Goal: Task Accomplishment & Management: Manage account settings

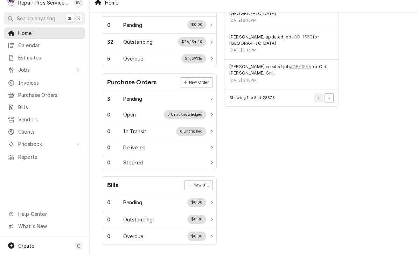
scroll to position [224, 0]
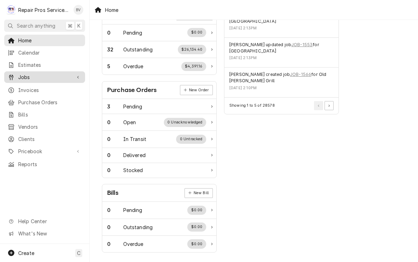
click at [29, 76] on span "Jobs" at bounding box center [44, 77] width 53 height 7
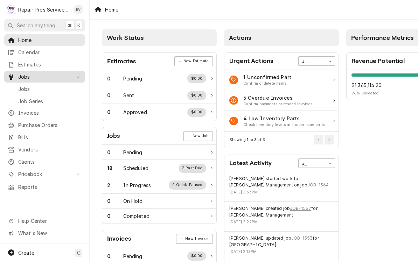
scroll to position [0, 0]
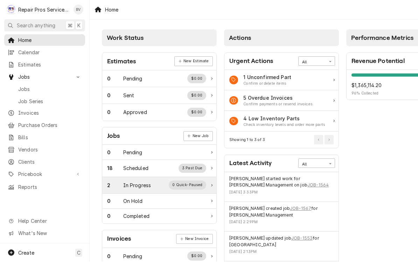
click at [150, 187] on div "In Progress" at bounding box center [137, 185] width 28 height 7
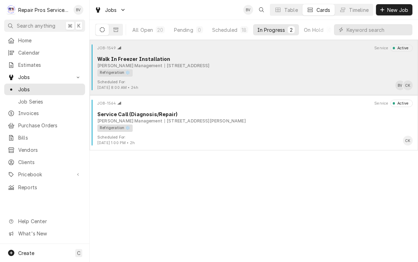
click at [291, 64] on div "Smith Management 1403 Congress Pkwy S., Athens, TN 37303" at bounding box center [254, 66] width 315 height 6
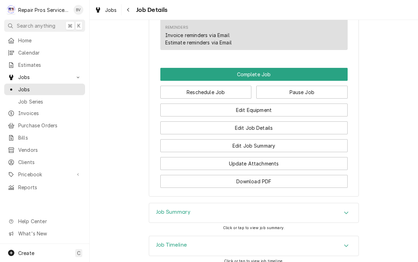
scroll to position [643, 0]
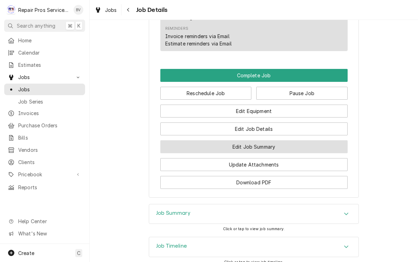
click at [260, 148] on button "Edit Job Summary" at bounding box center [253, 146] width 187 height 13
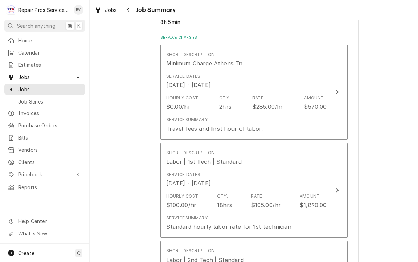
scroll to position [156, 0]
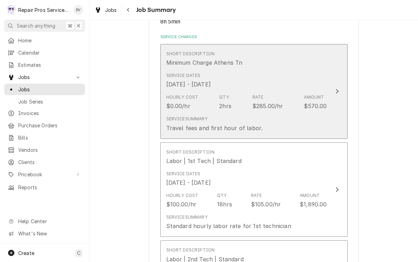
click at [340, 90] on div "Update Line Item" at bounding box center [337, 91] width 9 height 8
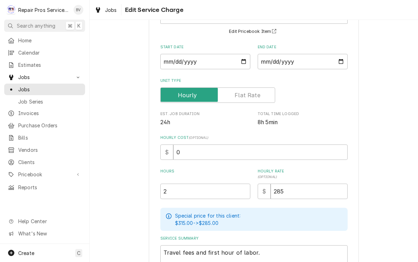
scroll to position [99, 0]
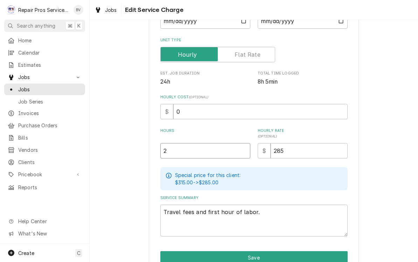
click at [182, 151] on input "2" at bounding box center [205, 150] width 90 height 15
type textarea "x"
type input "6"
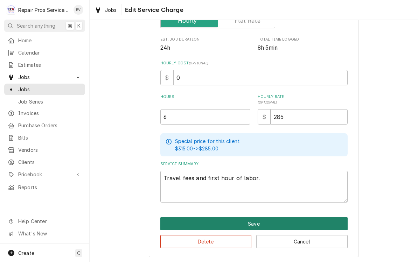
click at [253, 221] on button "Save" at bounding box center [253, 223] width 187 height 13
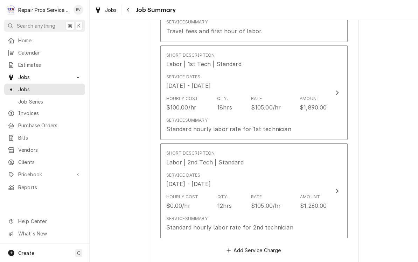
scroll to position [253, 0]
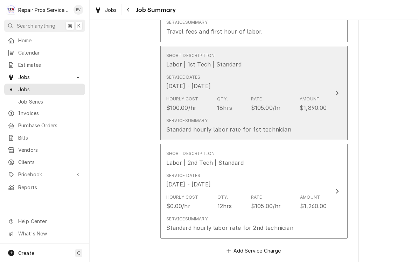
click at [334, 95] on div "Update Line Item" at bounding box center [337, 93] width 9 height 8
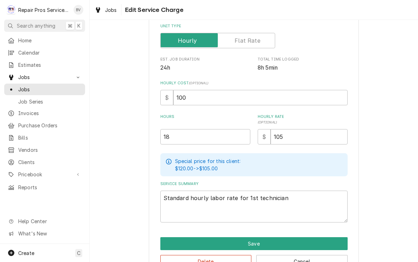
scroll to position [122, 0]
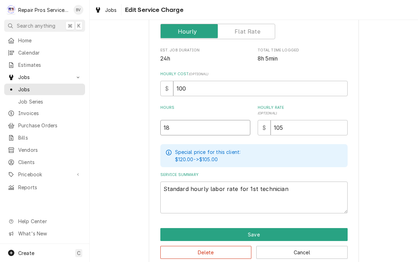
click at [182, 130] on input "18" at bounding box center [205, 127] width 90 height 15
type textarea "x"
type input "1"
type textarea "x"
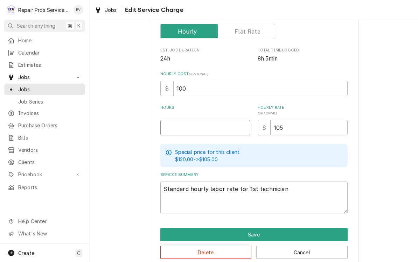
type input "2"
type textarea "x"
type input "24"
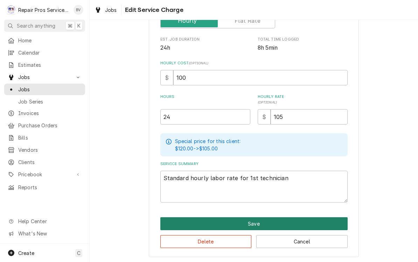
click at [258, 219] on button "Save" at bounding box center [253, 223] width 187 height 13
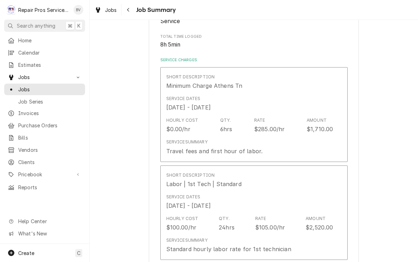
scroll to position [253, 0]
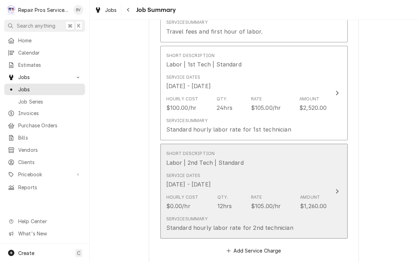
click at [342, 191] on button "Short Description Labor | 2nd Tech | Standard Service Dates Sep 15, 2025 - Sep …" at bounding box center [253, 191] width 187 height 95
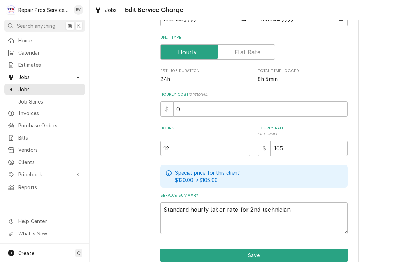
scroll to position [101, 0]
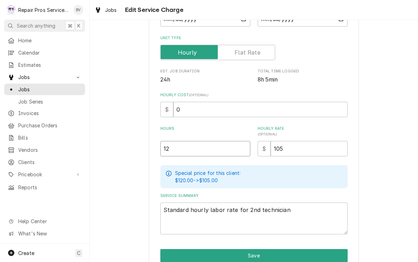
click at [178, 151] on input "12" at bounding box center [205, 148] width 90 height 15
type textarea "x"
type input "1"
type textarea "x"
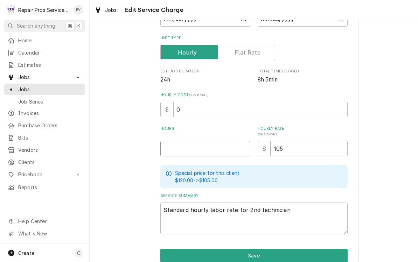
type input "2"
type textarea "x"
type input "24"
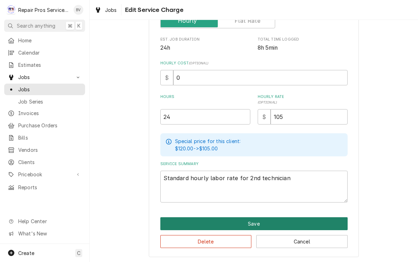
click at [253, 221] on button "Save" at bounding box center [253, 223] width 187 height 13
type textarea "x"
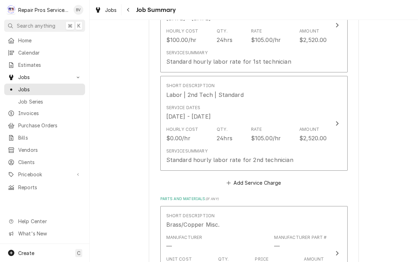
scroll to position [329, 0]
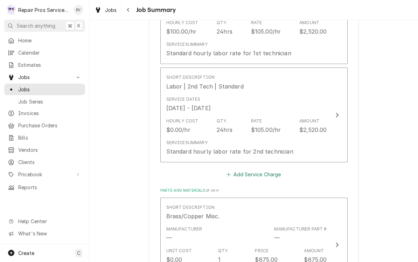
click at [254, 175] on button "Add Service Charge" at bounding box center [253, 175] width 57 height 10
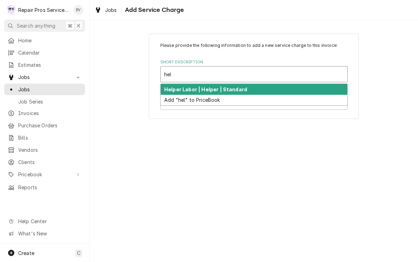
click at [234, 91] on strong "Helper Labor | Helper | Standard" at bounding box center [205, 89] width 83 height 6
type input "hel"
type textarea "x"
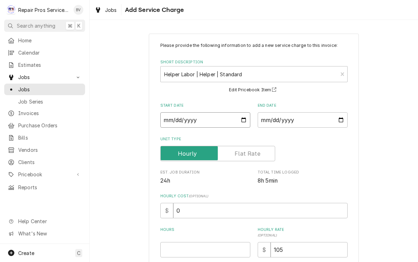
click at [227, 127] on input "Start Date" at bounding box center [205, 119] width 90 height 15
type input "2025-09-17"
type textarea "x"
type input "2025-09-15"
type textarea "x"
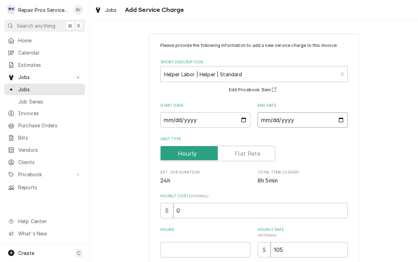
click at [300, 119] on input "End Date" at bounding box center [303, 119] width 90 height 15
type input "2025-09-17"
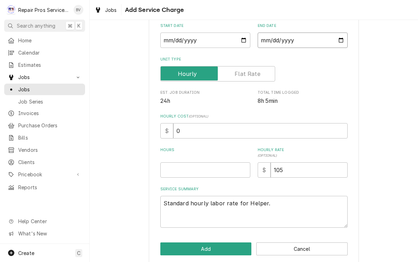
scroll to position [80, 0]
click at [176, 172] on input "Hours" at bounding box center [205, 169] width 90 height 15
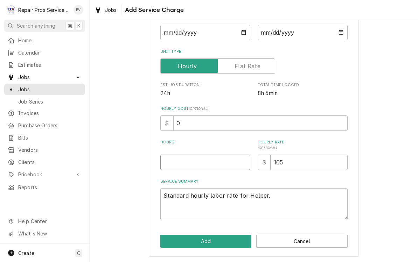
scroll to position [88, 0]
type textarea "x"
type input "2"
type textarea "x"
type input "20"
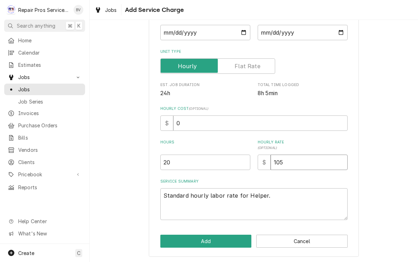
click at [293, 164] on input "105" at bounding box center [309, 162] width 77 height 15
type textarea "x"
type input "10"
type textarea "x"
type input "1"
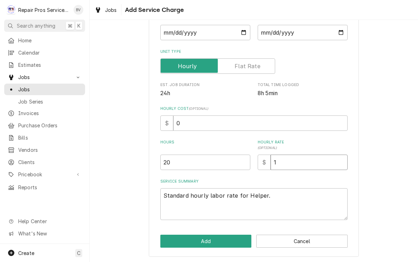
type textarea "x"
type input "9"
type textarea "x"
type input "95"
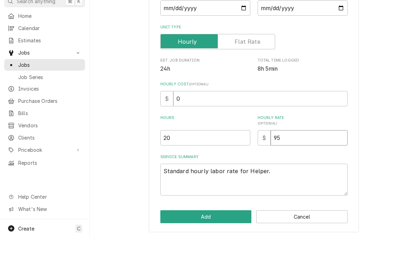
scroll to position [0, 0]
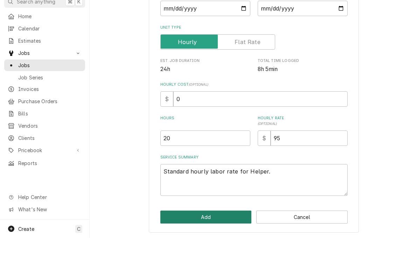
click at [208, 235] on button "Add" at bounding box center [205, 241] width 91 height 13
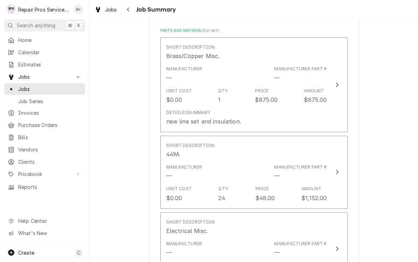
scroll to position [587, 0]
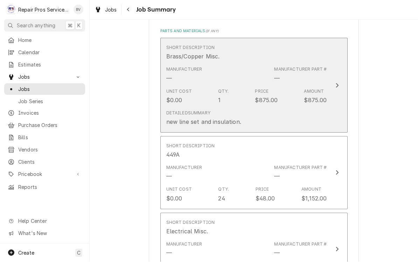
click at [337, 85] on icon "Update Line Item" at bounding box center [337, 85] width 3 height 5
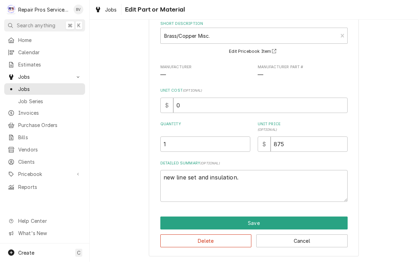
scroll to position [38, 0]
click at [291, 143] on input "875" at bounding box center [309, 144] width 77 height 15
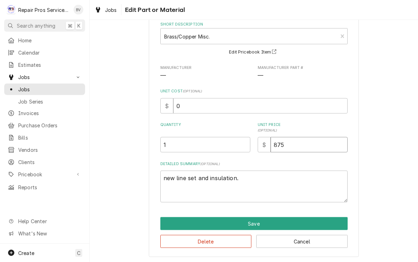
type textarea "x"
type input "87"
type textarea "x"
type input "8"
type textarea "x"
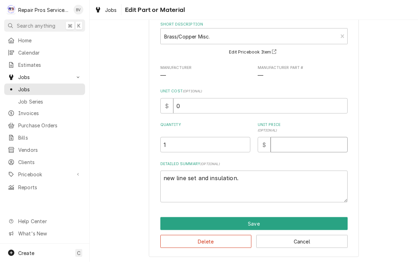
type textarea "x"
type input "7"
type textarea "x"
type input "75"
type textarea "x"
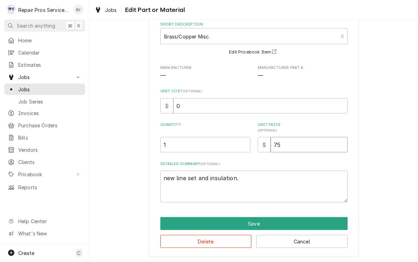
type input "75.0"
type textarea "x"
type input "75.00"
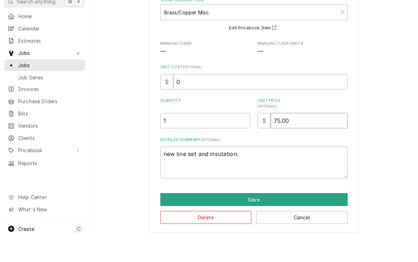
scroll to position [0, 0]
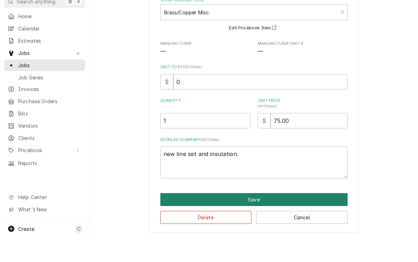
click at [256, 217] on button "Save" at bounding box center [253, 223] width 187 height 13
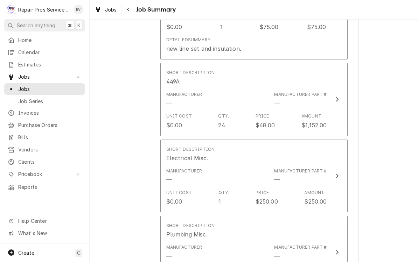
scroll to position [664, 0]
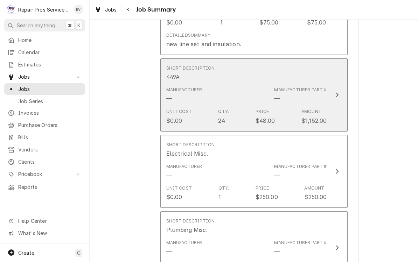
click at [339, 96] on div "Update Line Item" at bounding box center [337, 95] width 9 height 8
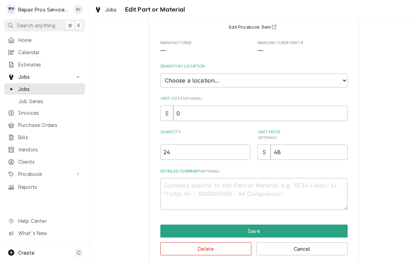
scroll to position [61, 0]
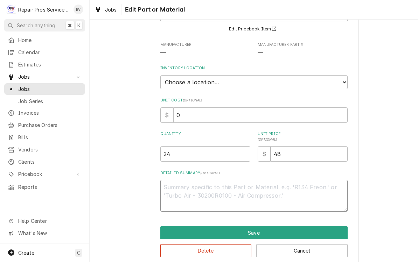
click at [183, 182] on textarea "Detailed Summary ( optional )" at bounding box center [253, 196] width 187 height 32
click at [180, 148] on input "24" at bounding box center [205, 154] width 90 height 15
type textarea "x"
type input "2"
type textarea "x"
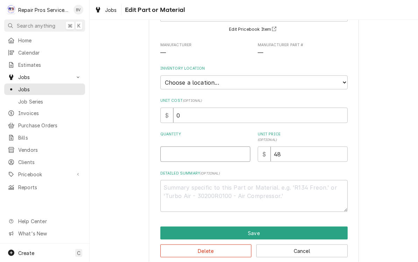
type textarea "x"
type input "3"
type textarea "x"
type input "32"
click at [287, 147] on input "48" at bounding box center [309, 154] width 77 height 15
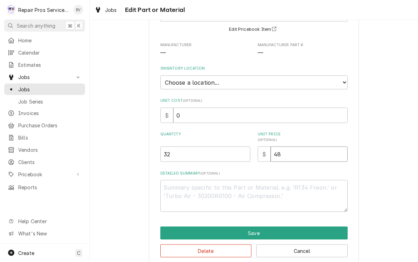
click at [294, 152] on input "48" at bounding box center [309, 154] width 77 height 15
type textarea "x"
type input "4"
type textarea "x"
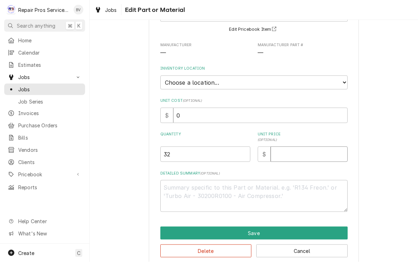
type input "2"
type textarea "x"
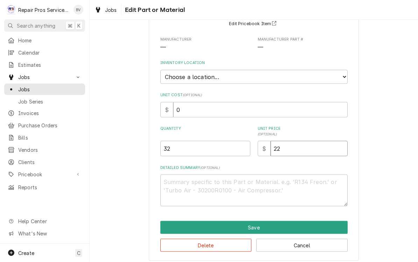
scroll to position [66, 0]
type input "22"
click at [183, 181] on textarea "Detailed Summary ( optional )" at bounding box center [253, 191] width 187 height 32
type textarea "x"
type textarea "c"
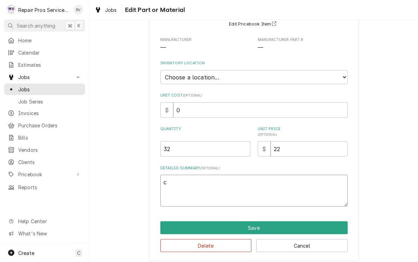
type textarea "x"
type textarea "co"
type textarea "x"
type textarea "cos"
type textarea "x"
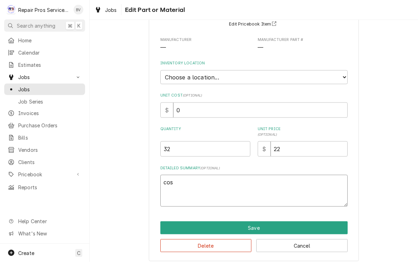
type textarea "cost"
type textarea "x"
type textarea "cost."
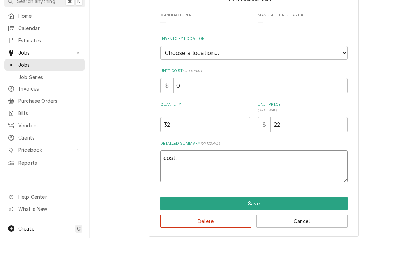
scroll to position [0, 0]
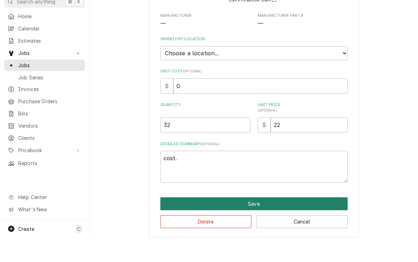
click at [263, 222] on button "Save" at bounding box center [253, 228] width 187 height 13
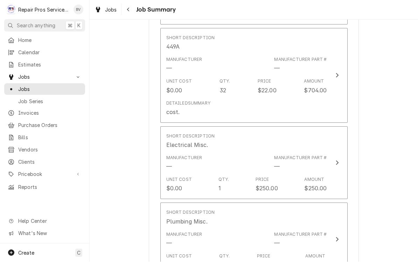
scroll to position [748, 0]
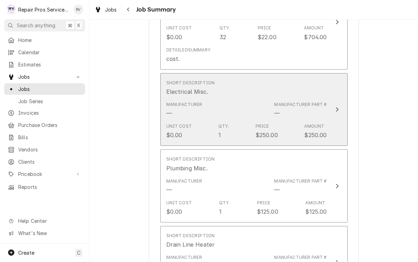
click at [338, 110] on icon "Update Line Item" at bounding box center [337, 110] width 4 height 6
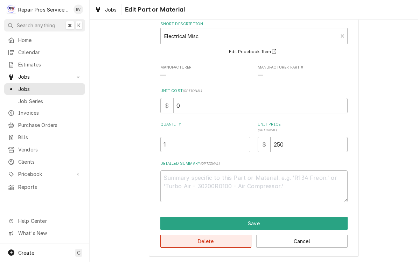
click at [218, 240] on button "Delete" at bounding box center [205, 241] width 91 height 13
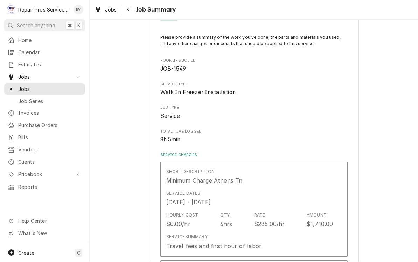
scroll to position [748, 0]
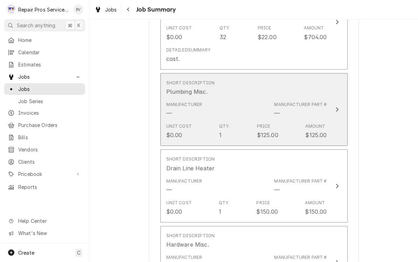
click at [335, 111] on div "Update Line Item" at bounding box center [337, 110] width 9 height 8
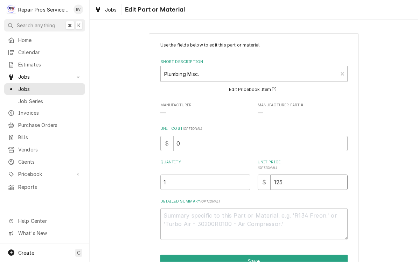
click at [292, 183] on input "125" at bounding box center [309, 182] width 77 height 15
type textarea "x"
type input "12"
type textarea "x"
type input "1"
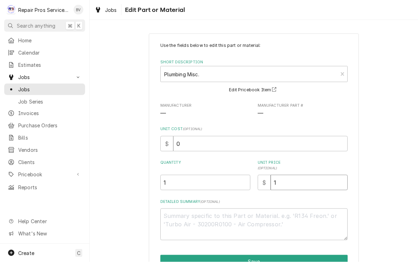
type textarea "x"
type input "5"
type textarea "x"
type input "50"
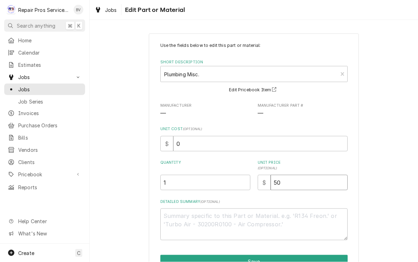
type textarea "x"
type input "50.0"
type textarea "x"
type input "50.00"
click at [182, 220] on textarea "Detailed Summary ( optional )" at bounding box center [253, 225] width 187 height 32
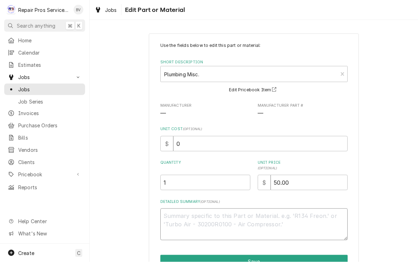
type textarea "x"
type textarea "d"
type textarea "x"
type textarea "dr"
type textarea "x"
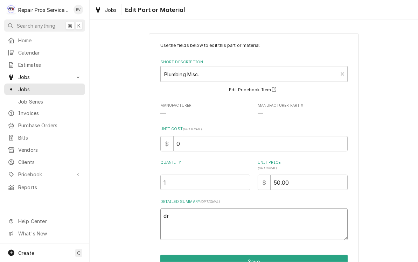
type textarea "dra"
type textarea "x"
type textarea "drai"
type textarea "x"
type textarea "drain"
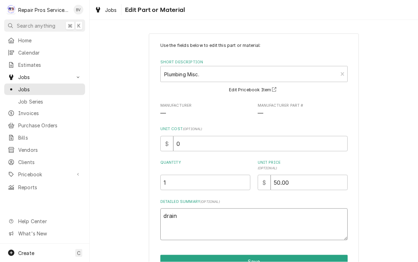
type textarea "x"
type textarea "drainl"
type textarea "x"
type textarea "drainli"
type textarea "x"
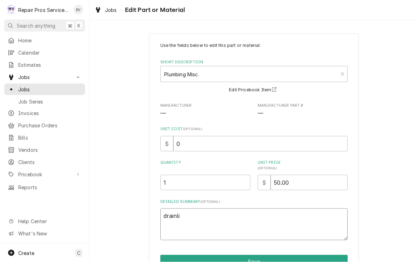
type textarea "drainlin"
type textarea "x"
type textarea "drainline"
type textarea "x"
type textarea "drainline"
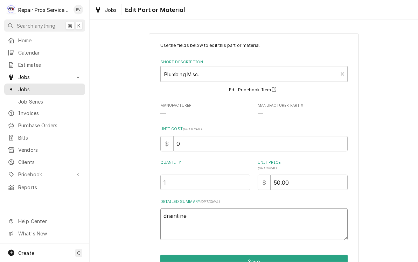
type textarea "x"
type textarea "drainline p"
type textarea "x"
type textarea "drainline pa"
type textarea "x"
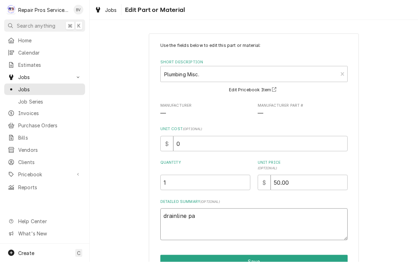
type textarea "drainline par"
type textarea "x"
type textarea "drainline part"
type textarea "x"
type textarea "drainline parts"
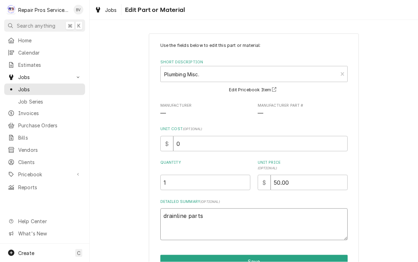
type textarea "x"
type textarea "drainline parts."
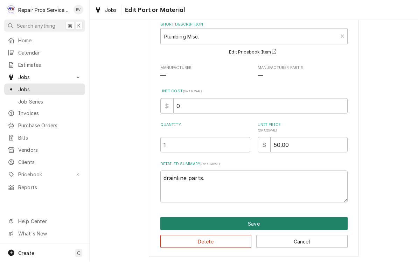
click at [261, 220] on button "Save" at bounding box center [253, 223] width 187 height 13
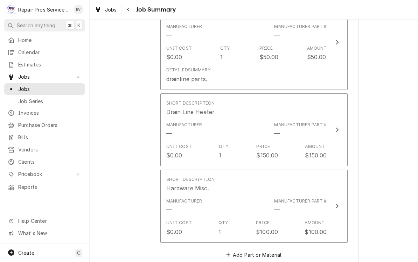
scroll to position [823, 0]
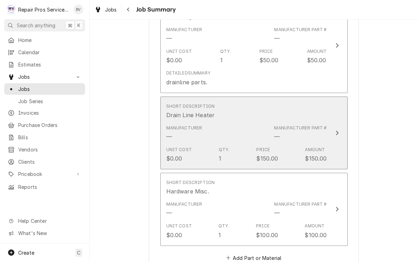
click at [338, 133] on icon "Update Line Item" at bounding box center [337, 134] width 4 height 6
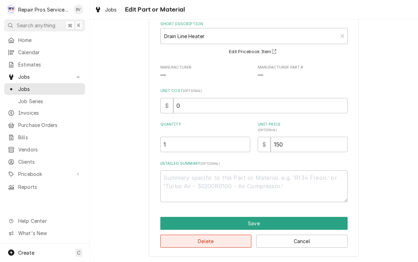
click at [208, 242] on button "Delete" at bounding box center [205, 241] width 91 height 13
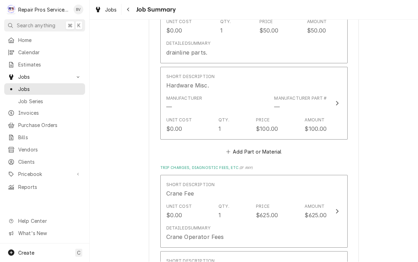
scroll to position [853, 0]
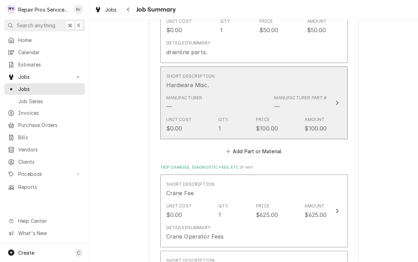
click at [338, 103] on icon "Update Line Item" at bounding box center [337, 103] width 4 height 6
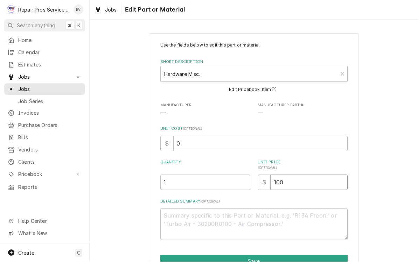
click at [289, 186] on input "100" at bounding box center [309, 182] width 77 height 15
type textarea "x"
type input "10"
type textarea "x"
type input "1"
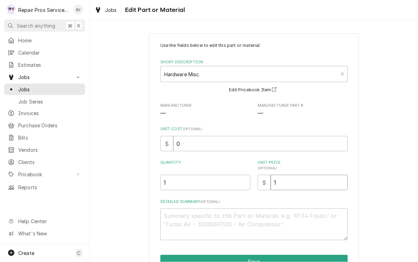
type textarea "x"
type input "3"
type textarea "x"
type input "35"
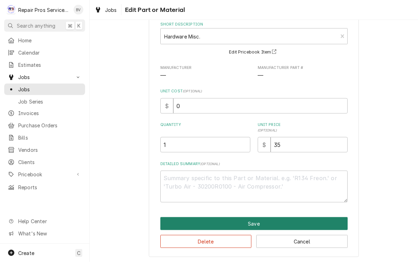
click at [252, 222] on button "Save" at bounding box center [253, 223] width 187 height 13
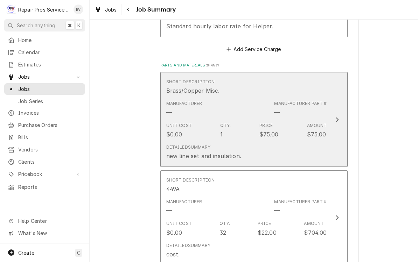
click at [342, 115] on button "Short Description Brass/Copper Misc. Manufacturer — Manufacturer Part # — Unit …" at bounding box center [253, 119] width 187 height 95
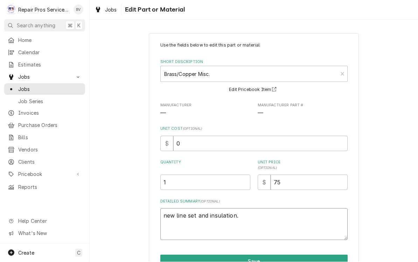
click at [240, 215] on textarea "new line set and insulation." at bounding box center [253, 225] width 187 height 32
type textarea "x"
type textarea "new line set and insulation"
type textarea "x"
type textarea "new line set and insulatio"
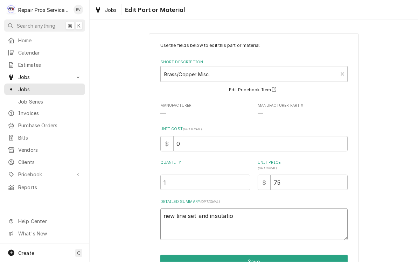
type textarea "x"
type textarea "new line set and insulati"
type textarea "x"
type textarea "new line set and insulat"
type textarea "x"
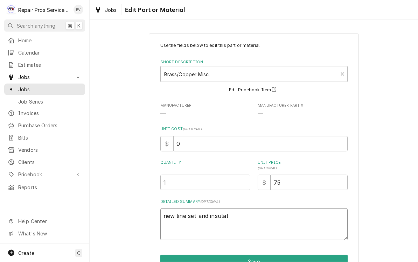
type textarea "new line set and insula"
type textarea "x"
type textarea "new line set and insul"
type textarea "x"
type textarea "new line set and insu"
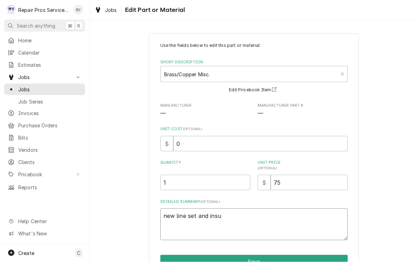
type textarea "x"
type textarea "new line set and ins"
type textarea "x"
type textarea "new line set and in"
type textarea "x"
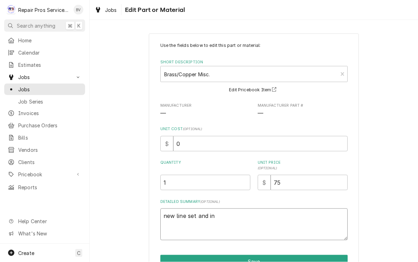
type textarea "new line set and i"
type textarea "x"
type textarea "new line set and"
type textarea "x"
type textarea "new line set and"
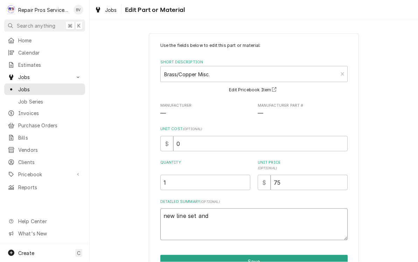
type textarea "x"
type textarea "new line set an"
type textarea "x"
type textarea "new line set a"
type textarea "x"
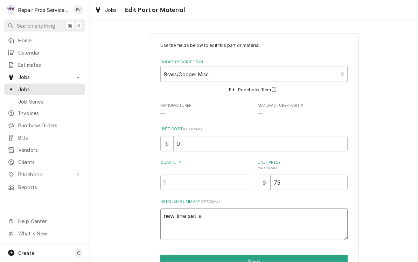
type textarea "new line set"
type textarea "x"
type textarea "new line set"
type textarea "x"
type textarea "new line se"
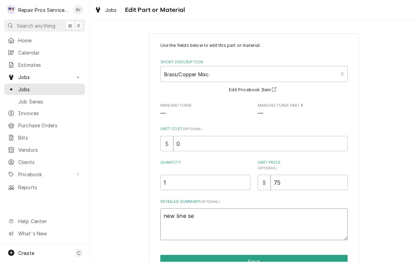
type textarea "x"
type textarea "new line s"
type textarea "x"
type textarea "new line"
type textarea "x"
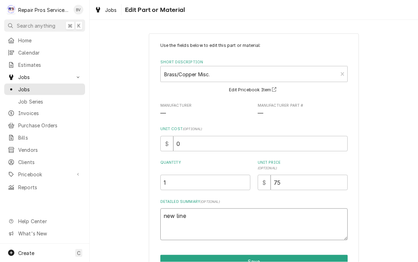
type textarea "new line"
type textarea "x"
type textarea "new lin"
type textarea "x"
type textarea "new li"
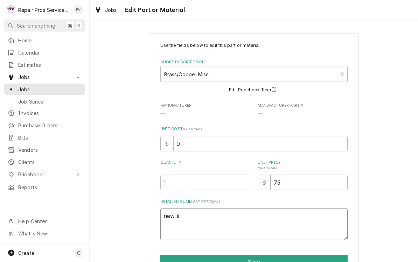
type textarea "x"
type textarea "new l"
type textarea "x"
type textarea "new"
type textarea "x"
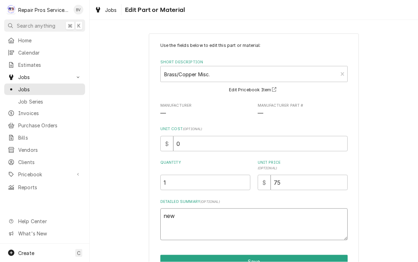
type textarea "new"
type textarea "x"
type textarea "ne"
type textarea "x"
type textarea "n"
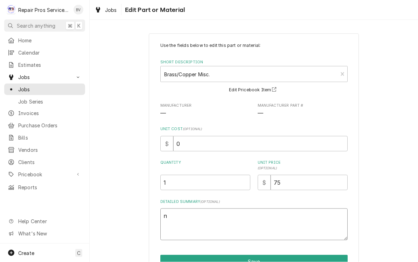
type textarea "x"
type textarea "M"
type textarea "x"
type textarea "Mi"
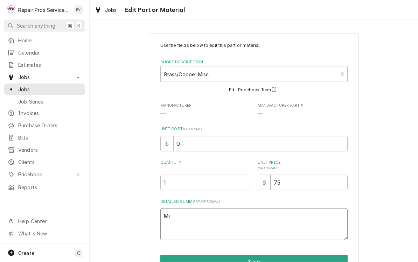
type textarea "x"
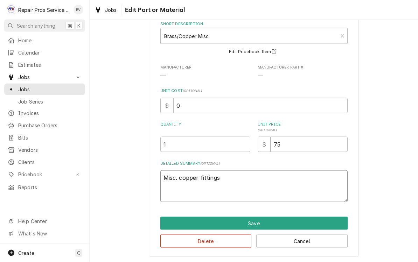
scroll to position [38, 0]
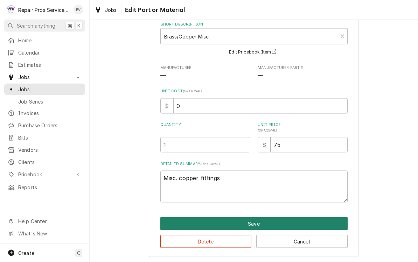
click at [262, 220] on button "Save" at bounding box center [253, 223] width 187 height 13
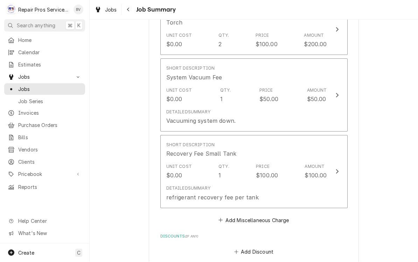
scroll to position [1098, 0]
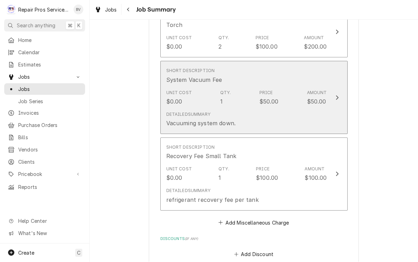
click at [343, 96] on button "Short Description System Vacuum Fee Unit Cost $0.00 Qty. 1 Price $50.00 Amount …" at bounding box center [253, 97] width 187 height 73
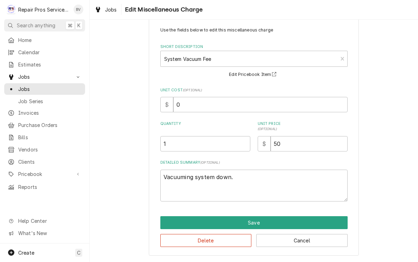
scroll to position [15, 0]
click at [175, 147] on input "1" at bounding box center [205, 144] width 90 height 15
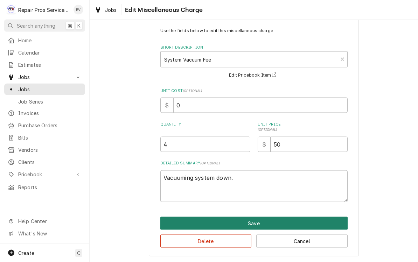
click at [260, 218] on button "Save" at bounding box center [253, 223] width 187 height 13
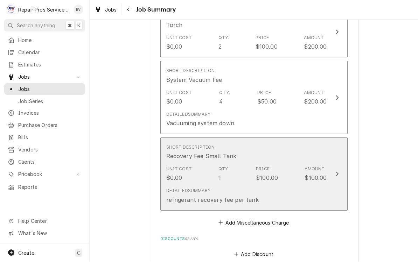
click at [338, 177] on div "Update Line Item" at bounding box center [337, 174] width 9 height 8
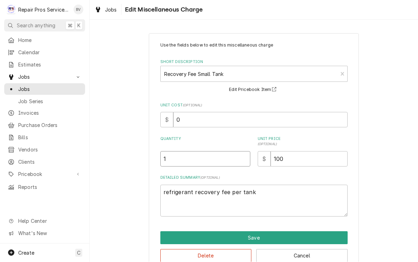
click at [175, 157] on input "1" at bounding box center [205, 159] width 90 height 15
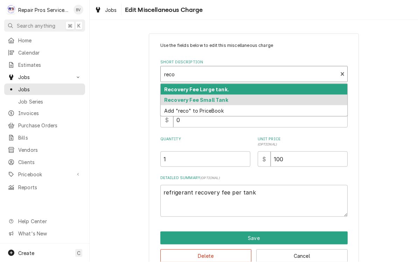
click at [225, 91] on strong "Recovery Fee Large tank." at bounding box center [196, 89] width 65 height 6
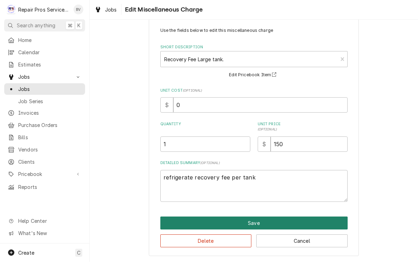
click at [258, 220] on button "Save" at bounding box center [253, 223] width 187 height 13
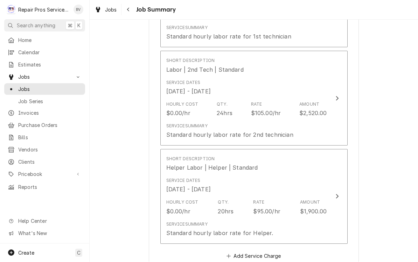
scroll to position [345, 0]
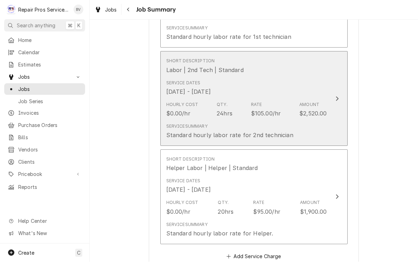
click at [339, 100] on div "Update Line Item" at bounding box center [337, 99] width 9 height 8
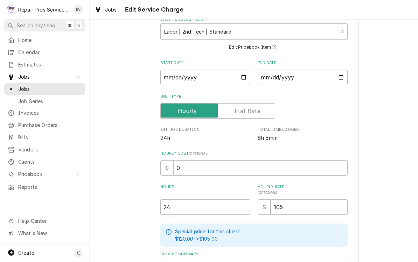
scroll to position [107, 0]
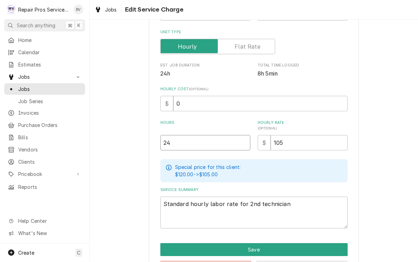
click at [178, 141] on input "24" at bounding box center [205, 142] width 90 height 15
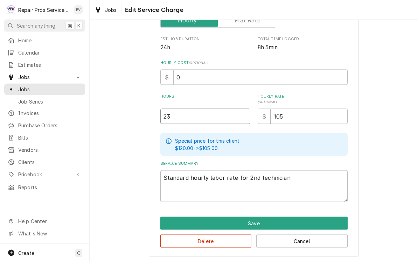
scroll to position [133, 0]
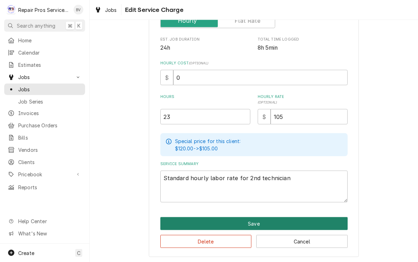
click at [260, 222] on button "Save" at bounding box center [253, 223] width 187 height 13
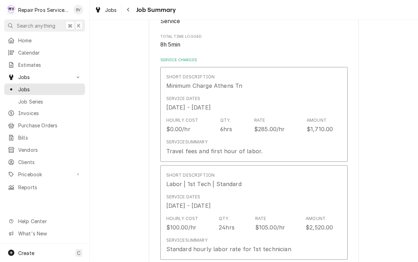
scroll to position [345, 0]
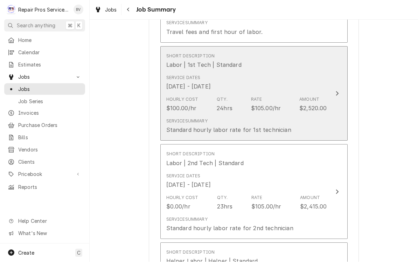
click at [341, 91] on div "Update Line Item" at bounding box center [337, 94] width 9 height 8
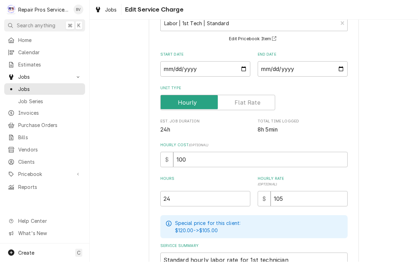
scroll to position [53, 0]
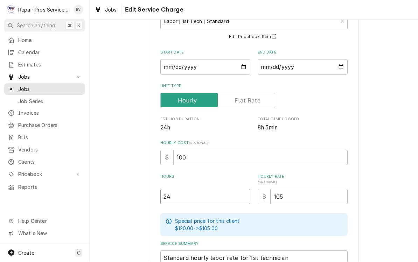
click at [183, 197] on input "24" at bounding box center [205, 196] width 90 height 15
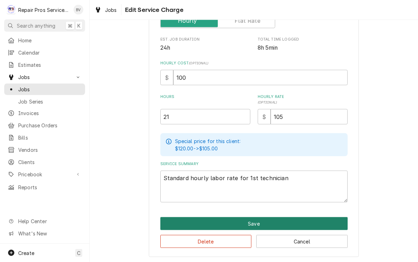
click at [254, 221] on button "Save" at bounding box center [253, 223] width 187 height 13
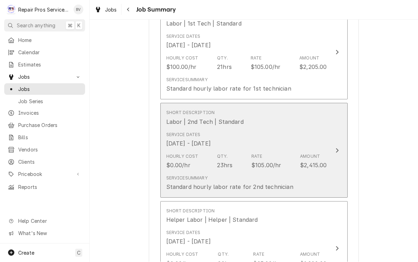
click at [341, 149] on div "Update Line Item" at bounding box center [337, 151] width 9 height 8
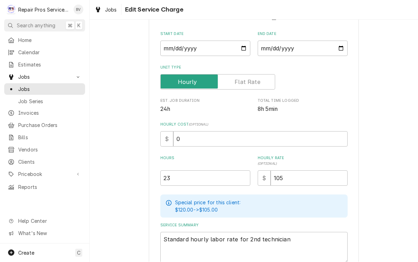
scroll to position [95, 0]
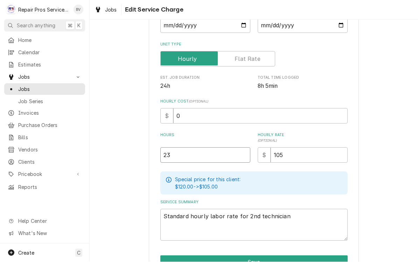
click at [184, 156] on input "23" at bounding box center [205, 155] width 90 height 15
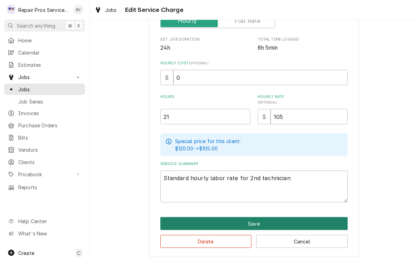
click at [255, 220] on button "Save" at bounding box center [253, 223] width 187 height 13
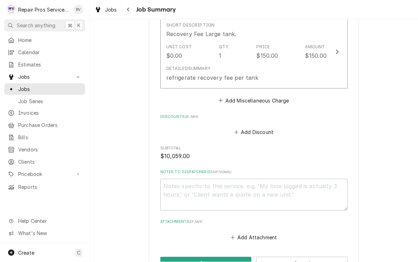
scroll to position [1217, 0]
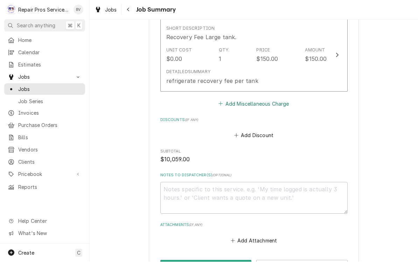
click at [270, 105] on button "Add Miscellaneous Charge" at bounding box center [253, 104] width 73 height 10
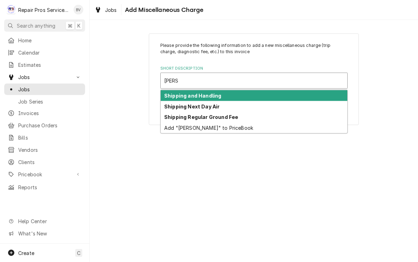
click at [218, 98] on strong "Shipping and Handling" at bounding box center [192, 96] width 57 height 6
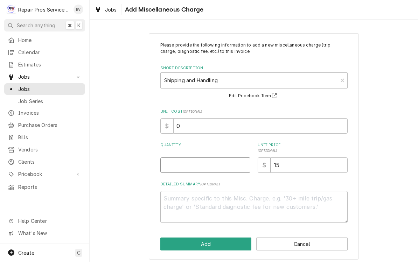
click at [183, 162] on input "Quantity" at bounding box center [205, 165] width 90 height 15
click at [287, 167] on input "15" at bounding box center [309, 165] width 77 height 15
click at [193, 192] on textarea "Detailed Summary ( optional )" at bounding box center [253, 207] width 187 height 32
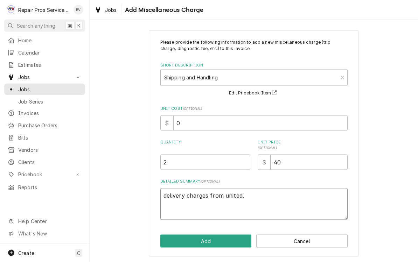
scroll to position [3, 0]
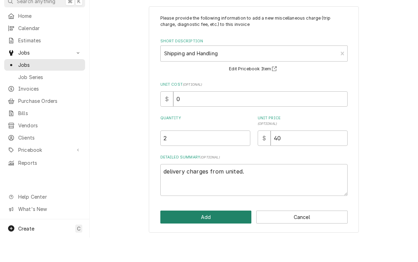
click at [213, 235] on button "Add" at bounding box center [205, 241] width 91 height 13
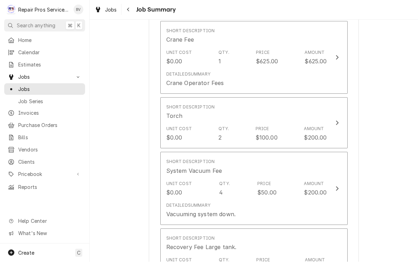
scroll to position [998, 0]
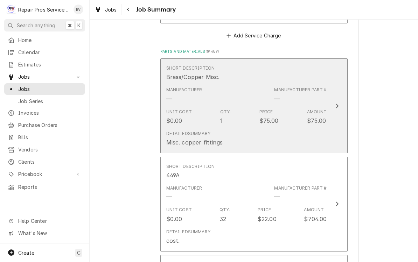
click at [340, 106] on div "Update Line Item" at bounding box center [337, 106] width 9 height 8
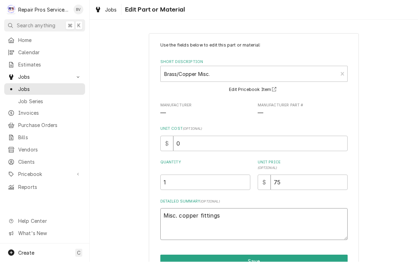
click at [236, 218] on textarea "Misc. copper fittings" at bounding box center [253, 225] width 187 height 32
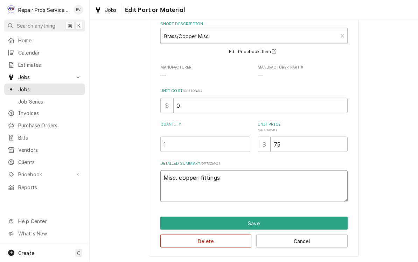
scroll to position [38, 0]
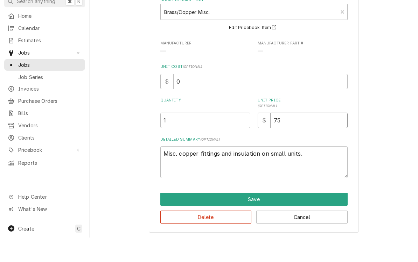
click at [289, 137] on input "75" at bounding box center [309, 144] width 77 height 15
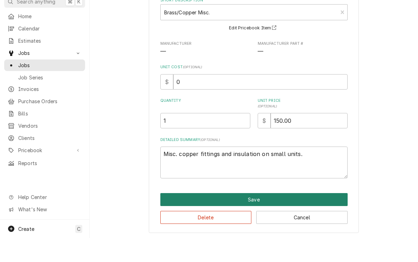
click at [256, 217] on button "Save" at bounding box center [253, 223] width 187 height 13
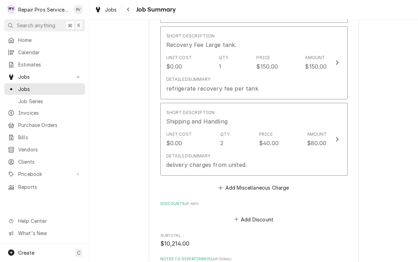
scroll to position [1209, 0]
click at [260, 190] on button "Add Miscellaneous Charge" at bounding box center [253, 189] width 73 height 10
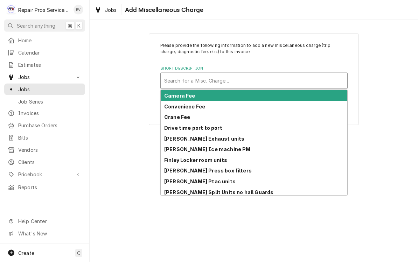
click at [282, 212] on div "Please provide the following information to add a new miscellaneous charge (tri…" at bounding box center [254, 141] width 328 height 242
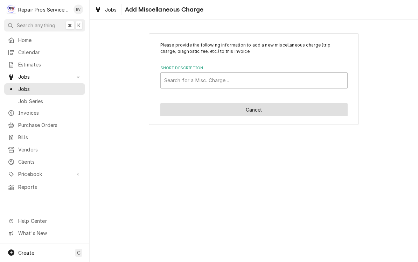
click at [265, 111] on button "Cancel" at bounding box center [253, 110] width 187 height 13
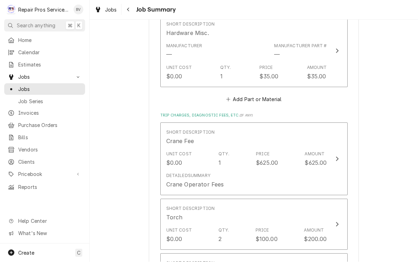
scroll to position [907, 0]
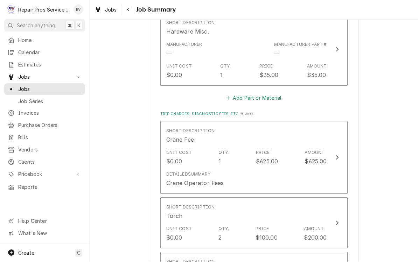
click at [279, 102] on button "Add Part or Material" at bounding box center [254, 98] width 58 height 10
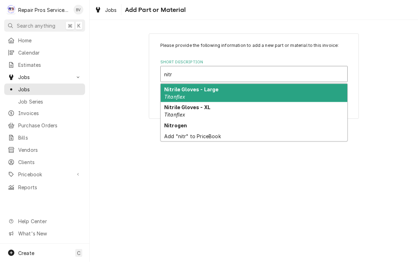
click at [183, 127] on strong "Nitrogen" at bounding box center [175, 126] width 23 height 6
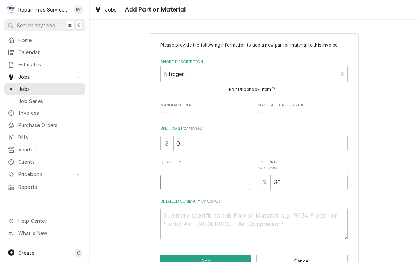
click at [180, 185] on input "Quantity" at bounding box center [205, 182] width 90 height 15
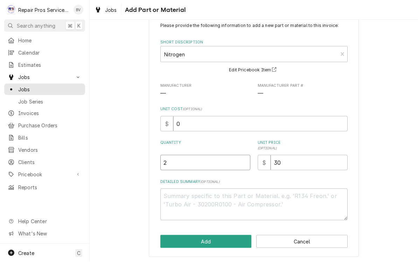
scroll to position [20, 0]
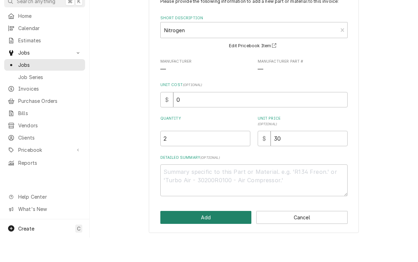
click at [214, 236] on button "Add" at bounding box center [205, 242] width 91 height 13
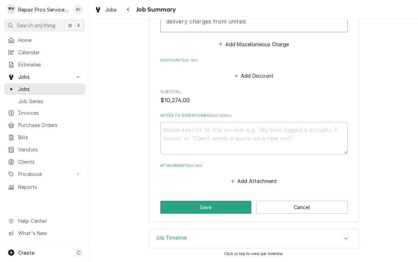
scroll to position [1430, 0]
click at [253, 183] on button "Add Attachment" at bounding box center [253, 182] width 49 height 10
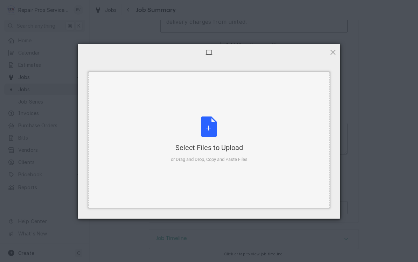
click at [207, 129] on div "Select Files to Upload or Drag and Drop, Copy and Paste Files" at bounding box center [209, 140] width 77 height 47
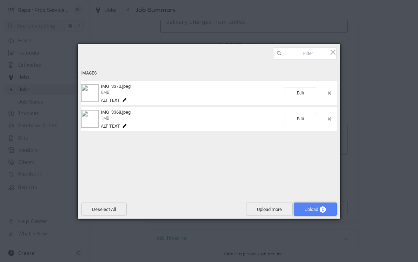
click at [315, 208] on span "Upload 2" at bounding box center [315, 209] width 21 height 5
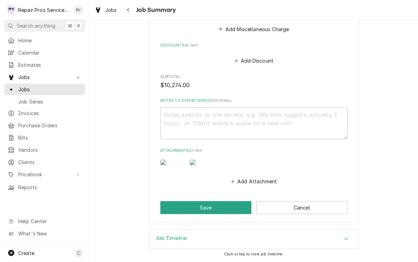
scroll to position [1472, 0]
click at [208, 209] on button "Save" at bounding box center [205, 207] width 91 height 13
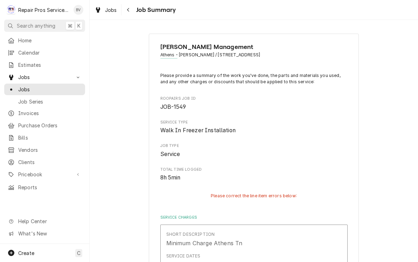
scroll to position [0, 0]
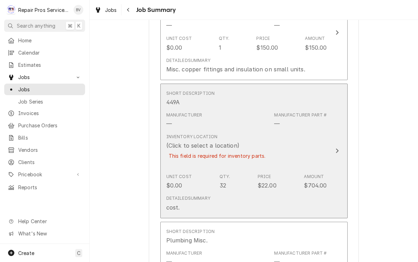
click at [341, 149] on div "Update Line Item" at bounding box center [337, 151] width 9 height 8
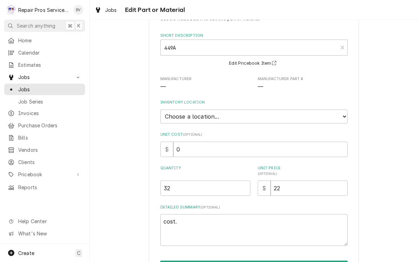
scroll to position [30, 0]
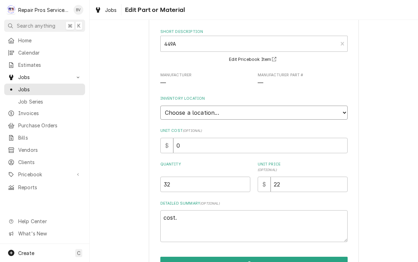
click at [295, 109] on select "Choose a location... Burger King Box Office Portable Parts Box T2 tools Van 10 …" at bounding box center [253, 113] width 187 height 14
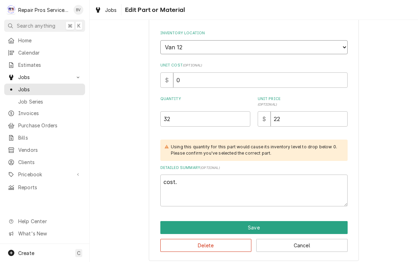
scroll to position [96, 0]
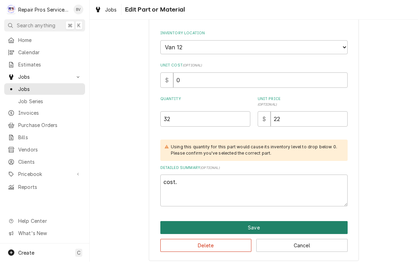
click at [258, 222] on button "Save" at bounding box center [253, 228] width 187 height 13
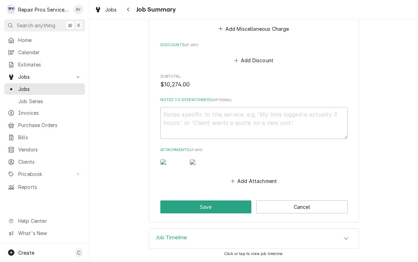
scroll to position [1536, 0]
click at [209, 208] on button "Save" at bounding box center [205, 207] width 91 height 13
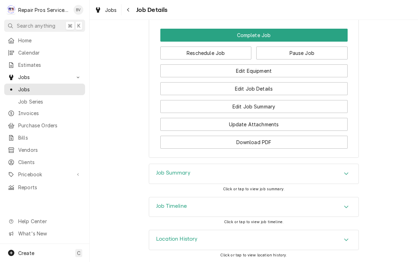
scroll to position [794, 0]
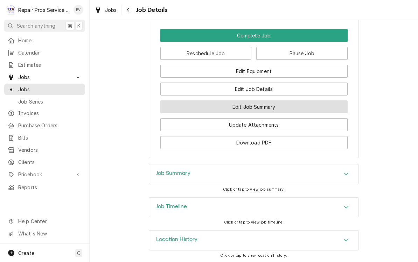
click at [285, 109] on button "Edit Job Summary" at bounding box center [253, 106] width 187 height 13
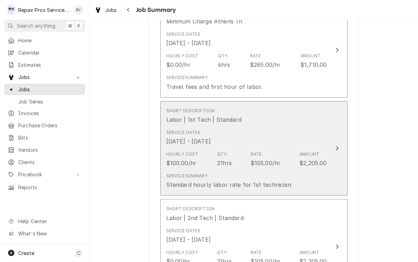
click at [338, 146] on div "Update Line Item" at bounding box center [337, 148] width 9 height 8
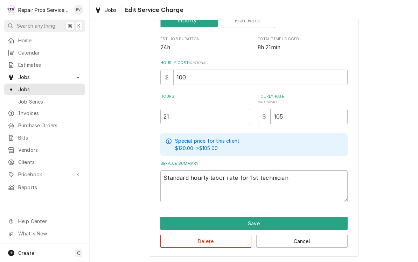
scroll to position [133, 0]
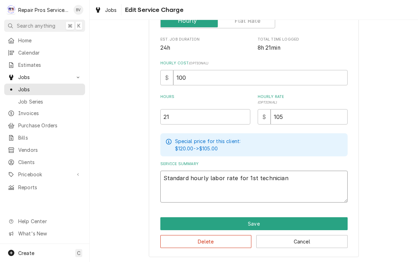
click at [175, 188] on textarea "Standard hourly labor rate for 1st technician" at bounding box center [253, 187] width 187 height 32
type textarea "x"
type textarea "Standard hourly labor rate for 1st technician"
type textarea "x"
type textarea "Standard hourly labor rate for 1st technician"
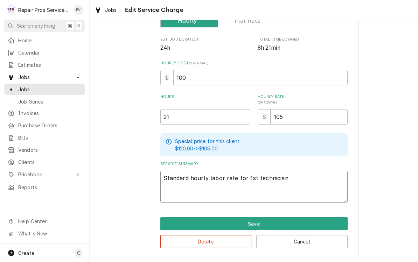
type textarea "x"
type textarea "Standard hourly labor rate for 1st technician R"
type textarea "x"
type textarea "Standard hourly labor rate for 1st technician Re"
type textarea "x"
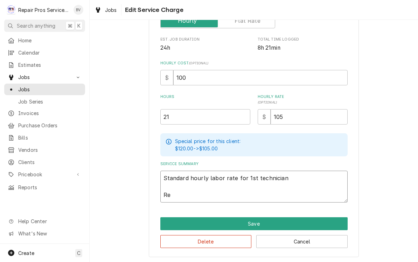
type textarea "Standard hourly labor rate for 1st technician Rem"
type textarea "x"
type textarea "Standard hourly labor rate for 1st technician Remo"
type textarea "x"
type textarea "Standard hourly labor rate for 1st technician Remov"
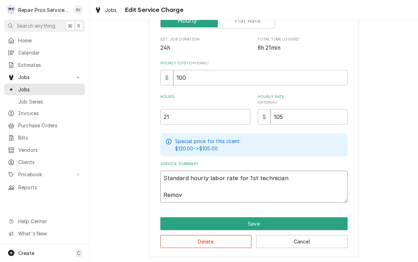
type textarea "x"
type textarea "Standard hourly labor rate for 1st technician Remove"
type textarea "x"
type textarea "Standard hourly labor rate for 1st technician Removed"
type textarea "x"
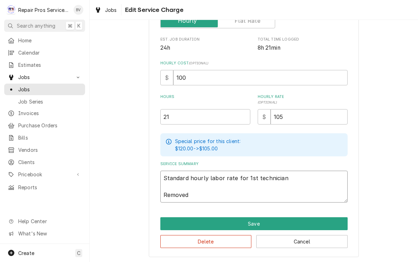
type textarea "Standard hourly labor rate for 1st technician Removed"
type textarea "x"
type textarea "Standard hourly labor rate for 1st technician Removed o"
type textarea "x"
type textarea "Standard hourly labor rate for 1st technician Removed ol"
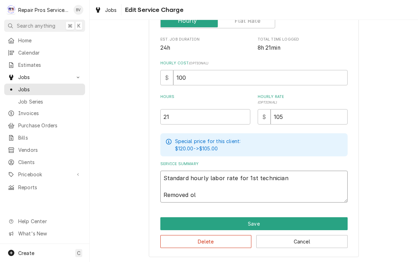
type textarea "x"
type textarea "Standard hourly labor rate for 1st technician Removed old"
type textarea "x"
type textarea "Standard hourly labor rate for 1st technician Removed old"
type textarea "x"
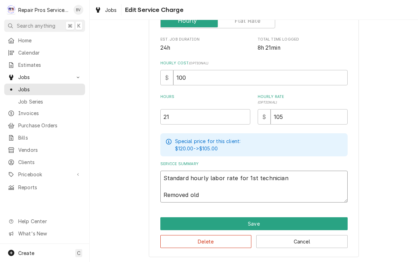
type textarea "Standard hourly labor rate for 1st technician Removed old m"
type textarea "x"
type textarea "Standard hourly labor rate for 1st technician Removed old ma"
type textarea "x"
type textarea "Standard hourly labor rate for 1st technician Removed old mac"
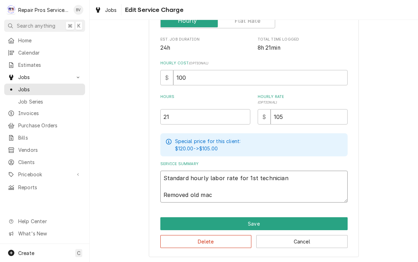
type textarea "x"
type textarea "Standard hourly labor rate for 1st technician Removed old Mac"
type textarea "x"
type textarea "Standard hourly labor rate for 1st technician Removed old Mac"
type textarea "x"
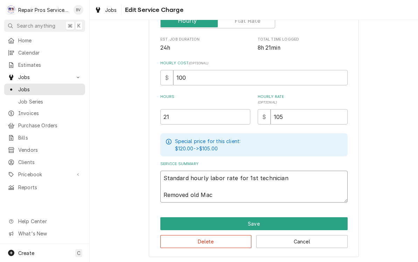
type textarea "Standard hourly labor rate for 1st technician Removed old Mac u"
type textarea "x"
type textarea "Standard hourly labor rate for 1st technician Removed old Mac un"
type textarea "x"
type textarea "Standard hourly labor rate for 1st technician Removed old Mac uni"
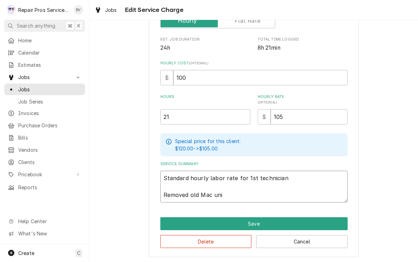
type textarea "x"
type textarea "Standard hourly labor rate for 1st technician Removed old Mac unit"
type textarea "x"
type textarea "Standard hourly labor rate for 1st technician Removed old Mac unit"
type textarea "x"
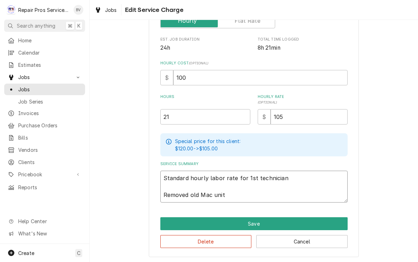
type textarea "Standard hourly labor rate for 1st technician Removed old Mac unit f"
type textarea "x"
type textarea "Standard hourly labor rate for 1st technician Removed old Mac unit fr"
type textarea "x"
type textarea "Standard hourly labor rate for 1st technician Removed old Mac unit fro"
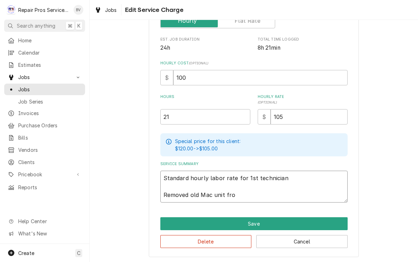
type textarea "x"
type textarea "Standard hourly labor rate for 1st technician Removed old Mac unit from"
type textarea "x"
type textarea "Standard hourly labor rate for 1st technician Removed old Mac unit from"
type textarea "x"
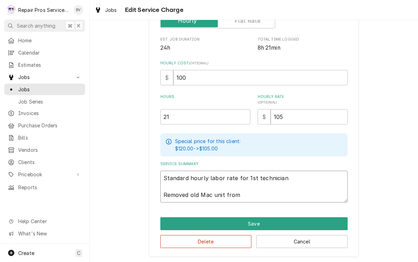
type textarea "Standard hourly labor rate for 1st technician Removed old Mac unit from r"
type textarea "x"
type textarea "Standard hourly labor rate for 1st technician Removed old Mac unit from ro"
type textarea "x"
type textarea "Standard hourly labor rate for 1st technician Removed old Mac unit from roo"
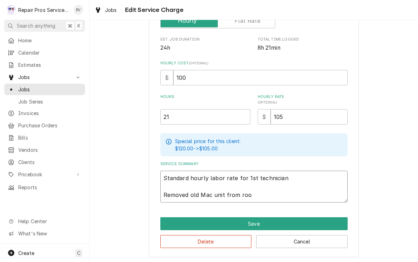
type textarea "x"
type textarea "Standard hourly labor rate for 1st technician Removed old Mac unit from roof"
type textarea "x"
type textarea "Standard hourly labor rate for 1st technician Removed old Mac unit from roof"
type textarea "x"
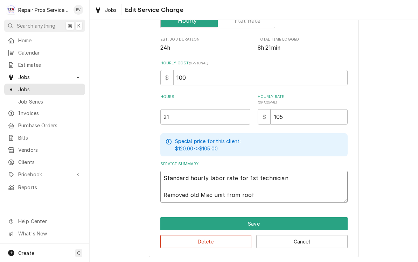
type textarea "Standard hourly labor rate for 1st technician Removed old Mac unit from roof"
type textarea "x"
type textarea "Standard hourly labor rate for 1st technician Removed old Mac unit from roof."
type textarea "x"
type textarea "Standard hourly labor rate for 1st technician Removed old Mac unit from roof."
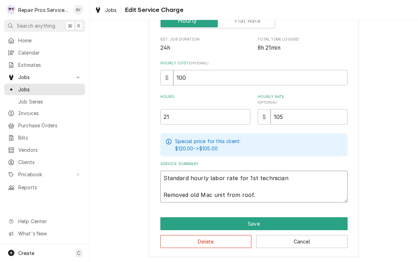
type textarea "x"
type textarea "Standard hourly labor rate for 1st technician Removed old Mac unit from roof. I"
type textarea "x"
type textarea "Standard hourly labor rate for 1st technician Removed old Mac unit from roof. In"
type textarea "x"
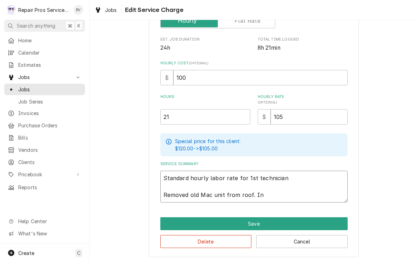
type textarea "Standard hourly labor rate for 1st technician Removed old Mac unit from roof. I…"
type textarea "x"
type textarea "Standard hourly labor rate for 1st technician Removed old Mac unit from roof. I…"
type textarea "x"
type textarea "Standard hourly labor rate for 1st technician Removed old Mac unit from roof. I…"
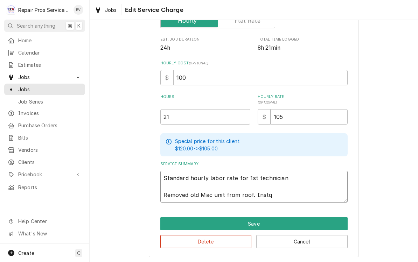
type textarea "x"
type textarea "Standard hourly labor rate for 1st technician Removed old Mac unit from roof. I…"
type textarea "x"
type textarea "Standard hourly labor rate for 1st technician Removed old Mac unit from roof. I…"
type textarea "x"
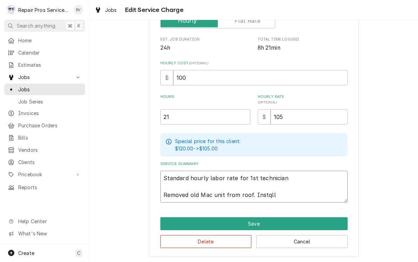
type textarea "Standard hourly labor rate for 1st technician Removed old Mac unit from roof. I…"
type textarea "x"
type textarea "Standard hourly labor rate for 1st technician Removed old Mac unit from roof. I…"
type textarea "x"
type textarea "Standard hourly labor rate for 1st technician Removed old Mac unit from roof. I…"
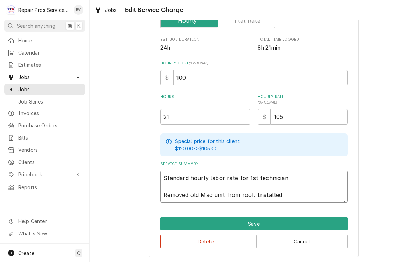
type textarea "x"
type textarea "Standard hourly labor rate for 1st technician Removed old Mac unit from roof. I…"
type textarea "x"
type textarea "Standard hourly labor rate for 1st technician Removed old Mac unit from roof. I…"
type textarea "x"
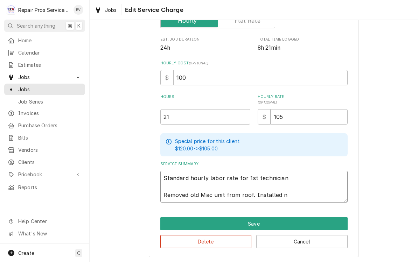
type textarea "Standard hourly labor rate for 1st technician Removed old Mac unit from roof. I…"
type textarea "x"
type textarea "Standard hourly labor rate for 1st technician Removed old Mac unit from roof. I…"
type textarea "x"
type textarea "Standard hourly labor rate for 1st technician Removed old Mac unit from roof. I…"
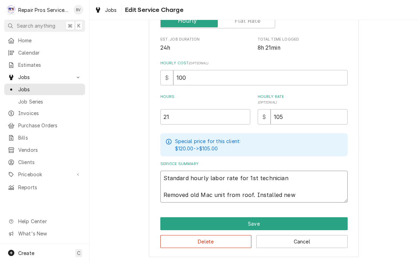
type textarea "x"
type textarea "Standard hourly labor rate for 1st technician Removed old Mac unit from roof. I…"
type textarea "x"
type textarea "Standard hourly labor rate for 1st technician Removed old Mac unit from roof. I…"
type textarea "x"
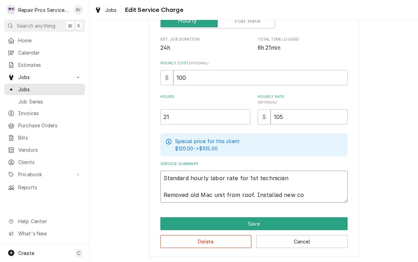
type textarea "Standard hourly labor rate for 1st technician Removed old Mac unit from roof. I…"
type textarea "x"
type textarea "Standard hourly labor rate for 1st technician Removed old Mac unit from roof. I…"
type textarea "x"
type textarea "Standard hourly labor rate for 1st technician Removed old Mac unit from roof. I…"
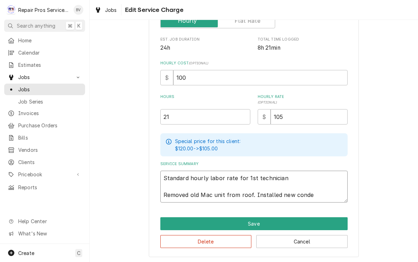
type textarea "x"
type textarea "Standard hourly labor rate for 1st technician Removed old Mac unit from roof. I…"
type textarea "x"
type textarea "Standard hourly labor rate for 1st technician Removed old Mac unit from roof. I…"
type textarea "x"
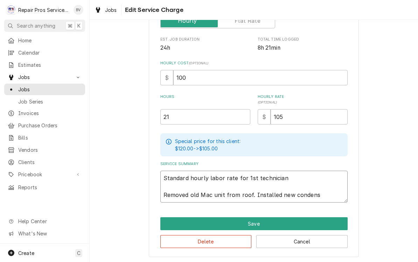
type textarea "Standard hourly labor rate for 1st technician Removed old Mac unit from roof. I…"
type textarea "x"
type textarea "Standard hourly labor rate for 1st technician Removed old Mac unit from roof. I…"
type textarea "x"
type textarea "Standard hourly labor rate for 1st technician Removed old Mac unit from roof. I…"
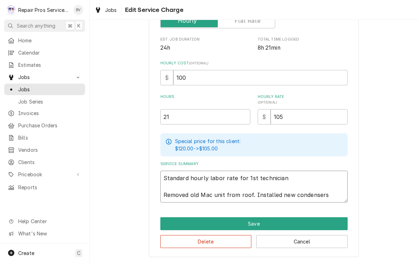
type textarea "x"
type textarea "Standard hourly labor rate for 1st technician Removed old Mac unit from roof. I…"
type textarea "x"
type textarea "Standard hourly labor rate for 1st technician Removed old Mac unit from roof. I…"
type textarea "x"
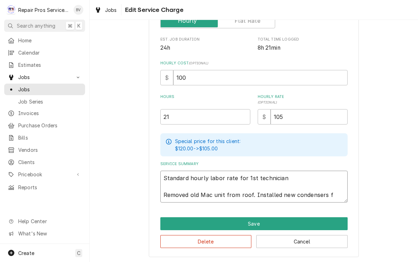
type textarea "Standard hourly labor rate for 1st technician Removed old Mac unit from roof. I…"
type textarea "x"
type textarea "Standard hourly labor rate for 1st technician Removed old Mac unit from roof. I…"
type textarea "x"
type textarea "Standard hourly labor rate for 1st technician Removed old Mac unit from roof. I…"
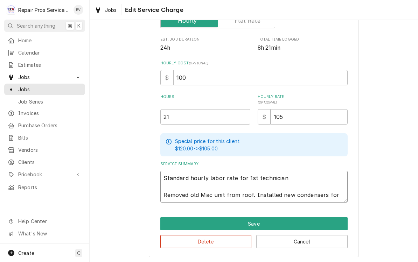
type textarea "x"
type textarea "Standard hourly labor rate for 1st technician Removed old Mac unit from roof. I…"
type textarea "x"
type textarea "Standard hourly labor rate for 1st technician Removed old Mac unit from roof. I…"
type textarea "x"
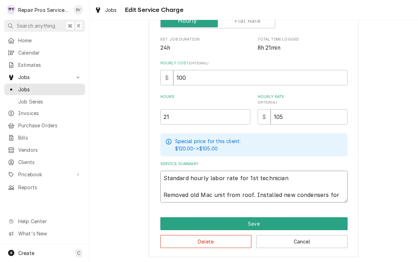
type textarea "Standard hourly labor rate for 1st technician Removed old Mac unit from roof. I…"
type textarea "x"
type textarea "Standard hourly labor rate for 1st technician Removed old Mac unit from roof. I…"
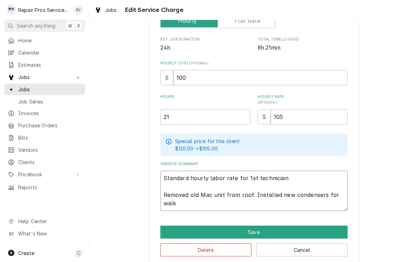
type textarea "x"
type textarea "Standard hourly labor rate for 1st technician Removed old Mac unit from roof. I…"
type textarea "x"
type textarea "Standard hourly labor rate for 1st technician Removed old Mac unit from roof. I…"
type textarea "x"
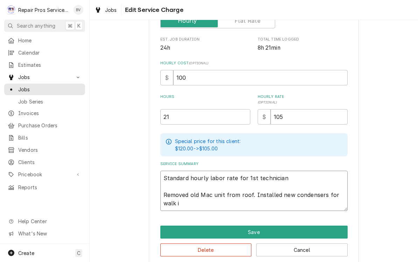
type textarea "Standard hourly labor rate for 1st technician Removed old Mac unit from roof. I…"
type textarea "x"
type textarea "Standard hourly labor rate for 1st technician Removed old Mac unit from roof. I…"
type textarea "x"
type textarea "Standard hourly labor rate for 1st technician Removed old Mac unit from roof. I…"
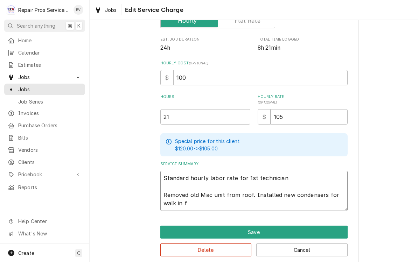
type textarea "x"
type textarea "Standard hourly labor rate for 1st technician Removed old Mac unit from roof. I…"
type textarea "x"
type textarea "Standard hourly labor rate for 1st technician Removed old Mac unit from roof. I…"
type textarea "x"
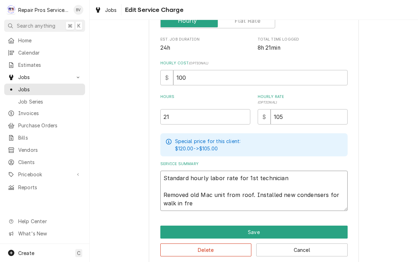
type textarea "Standard hourly labor rate for 1st technician Removed old Mac unit from roof. I…"
type textarea "x"
type textarea "Standard hourly labor rate for 1st technician Removed old Mac unit from roof. I…"
type textarea "x"
type textarea "Standard hourly labor rate for 1st technician Removed old Mac unit from roof. I…"
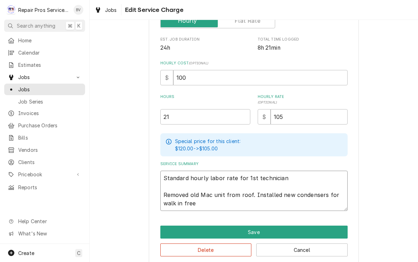
type textarea "x"
type textarea "Standard hourly labor rate for 1st technician Removed old Mac unit from roof. I…"
type textarea "x"
type textarea "Standard hourly labor rate for 1st technician Removed old Mac unit from roof. I…"
type textarea "x"
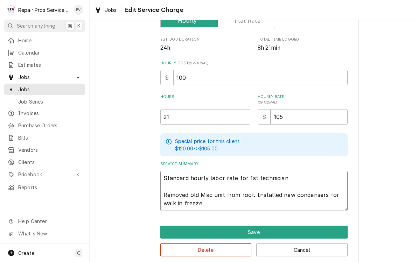
type textarea "Standard hourly labor rate for 1st technician Removed old Mac unit from roof. I…"
type textarea "x"
type textarea "Standard hourly labor rate for 1st technician Removed old Mac unit from roof. I…"
type textarea "x"
type textarea "Standard hourly labor rate for 1st technician Removed old Mac unit from roof. I…"
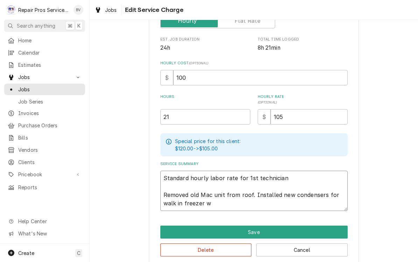
type textarea "x"
type textarea "Standard hourly labor rate for 1st technician Removed old Mac unit from roof. I…"
type textarea "x"
type textarea "Standard hourly labor rate for 1st technician Removed old Mac unit from roof. I…"
type textarea "x"
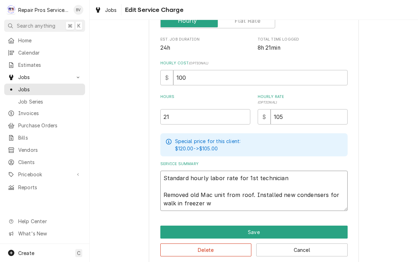
type textarea "Standard hourly labor rate for 1st technician Removed old Mac unit from roof. I…"
type textarea "x"
type textarea "Standard hourly labor rate for 1st technician Removed old Mac unit from roof. I…"
type textarea "x"
type textarea "Standard hourly labor rate for 1st technician Removed old Mac unit from roof. I…"
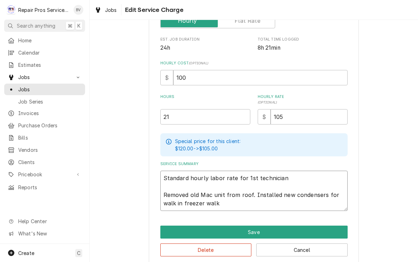
type textarea "x"
type textarea "Standard hourly labor rate for 1st technician Removed old Mac unit from roof. I…"
type textarea "x"
type textarea "Standard hourly labor rate for 1st technician Removed old Mac unit from roof. I…"
type textarea "x"
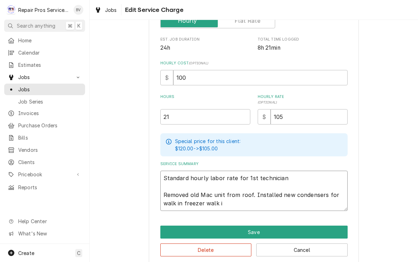
type textarea "Standard hourly labor rate for 1st technician Removed old Mac unit from roof. I…"
type textarea "x"
type textarea "Standard hourly labor rate for 1st technician Removed old Mac unit from roof. I…"
type textarea "x"
type textarea "Standard hourly labor rate for 1st technician Removed old Mac unit from roof. I…"
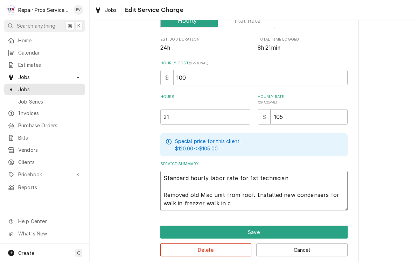
type textarea "x"
type textarea "Standard hourly labor rate for 1st technician Removed old Mac unit from roof. I…"
type textarea "x"
type textarea "Standard hourly labor rate for 1st technician Removed old Mac unit from roof. I…"
type textarea "x"
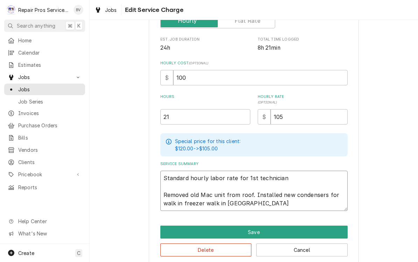
type textarea "Standard hourly labor rate for 1st technician Removed old Mac unit from roof. I…"
type textarea "x"
type textarea "Standard hourly labor rate for 1st technician Removed old Mac unit from roof. I…"
click at [207, 203] on textarea "Standard hourly labor rate for 1st technician Removed old Mac unit from roof. I…" at bounding box center [253, 191] width 187 height 40
click at [258, 203] on textarea "Standard hourly labor rate for 1st technician Removed old Mac unit from roof. I…" at bounding box center [253, 191] width 187 height 40
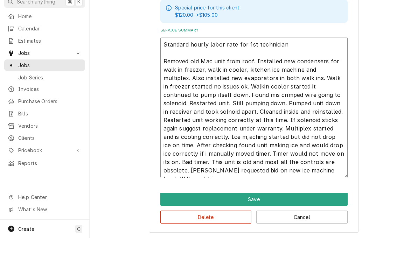
scroll to position [242, 0]
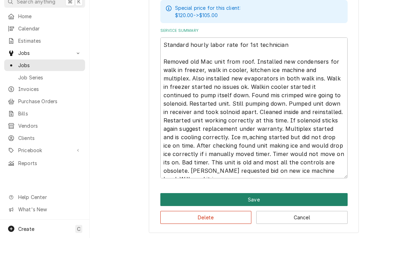
click at [286, 217] on button "Save" at bounding box center [253, 223] width 187 height 13
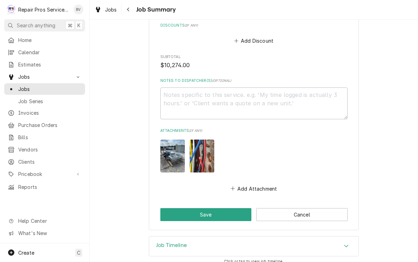
scroll to position [1637, 0]
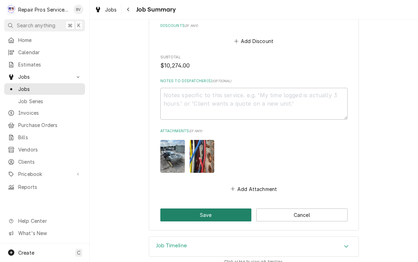
click at [210, 209] on button "Save" at bounding box center [205, 215] width 91 height 13
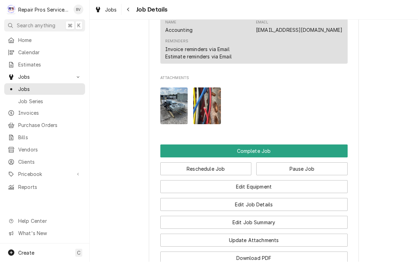
scroll to position [706, 0]
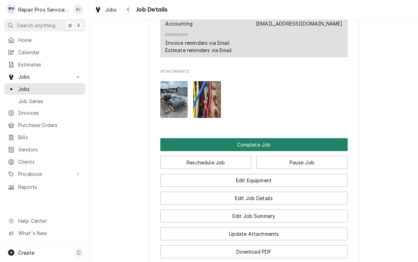
click at [256, 142] on button "Complete Job" at bounding box center [253, 145] width 187 height 13
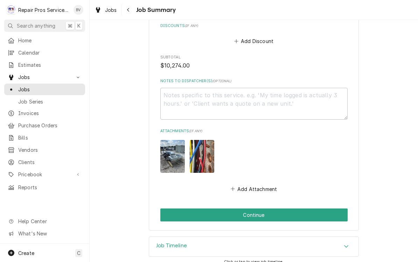
scroll to position [1637, 0]
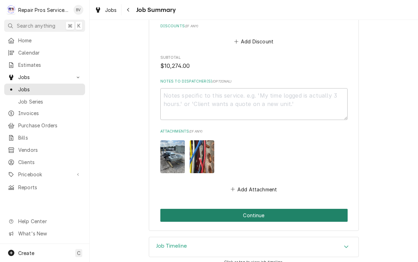
click at [255, 209] on button "Continue" at bounding box center [253, 215] width 187 height 13
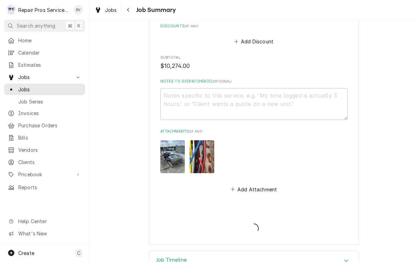
type textarea "x"
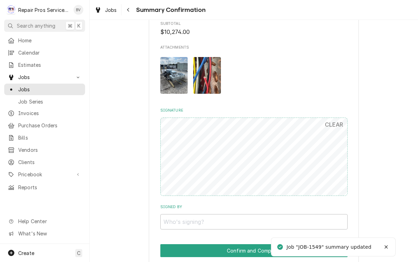
scroll to position [1403, 0]
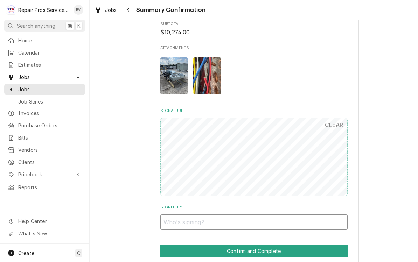
click at [180, 215] on input "Signed By" at bounding box center [253, 222] width 187 height 15
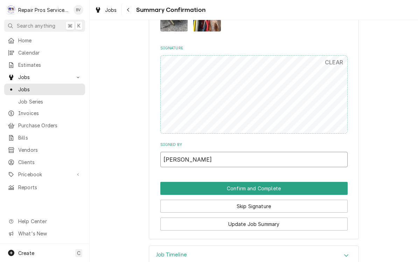
scroll to position [1465, 0]
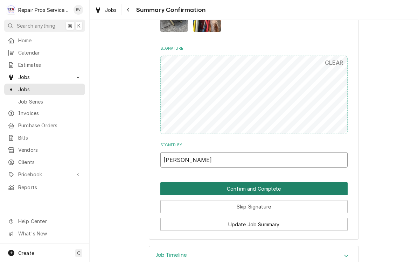
type input "[PERSON_NAME]"
click at [255, 182] on button "Confirm and Complete" at bounding box center [253, 188] width 187 height 13
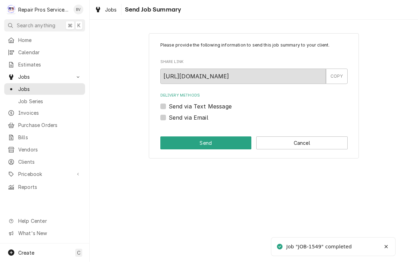
click at [169, 114] on label "Send via Email" at bounding box center [189, 118] width 40 height 8
click at [169, 114] on input "Send via Email" at bounding box center [262, 121] width 187 height 15
checkbox input "true"
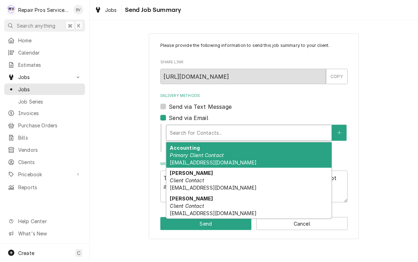
click at [205, 183] on div "[PERSON_NAME] Client Contact [EMAIL_ADDRESS][DOMAIN_NAME]" at bounding box center [248, 181] width 165 height 26
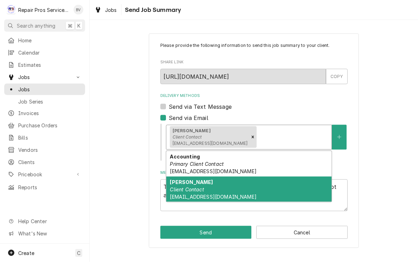
click at [207, 189] on div "[PERSON_NAME] Client Contact [EMAIL_ADDRESS][DOMAIN_NAME]" at bounding box center [248, 190] width 165 height 26
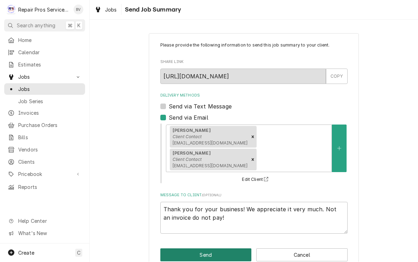
click at [209, 249] on button "Send" at bounding box center [205, 255] width 91 height 13
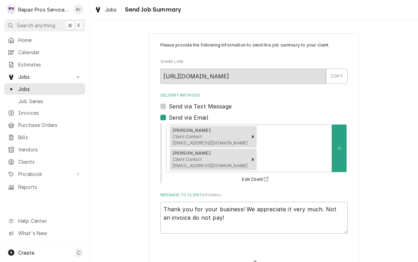
type textarea "x"
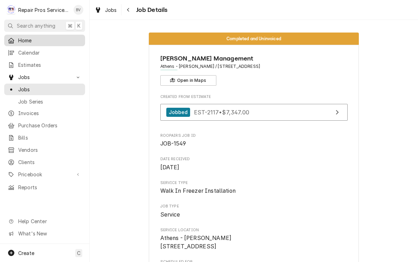
click at [23, 42] on span "Home" at bounding box center [49, 40] width 63 height 7
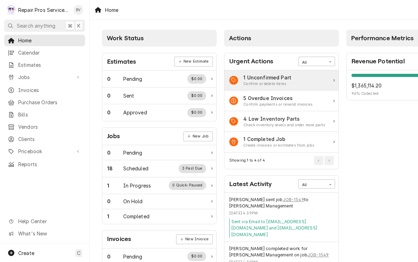
click at [301, 82] on div "1 Unconfirmed Part Confirm or delete items" at bounding box center [281, 80] width 114 height 21
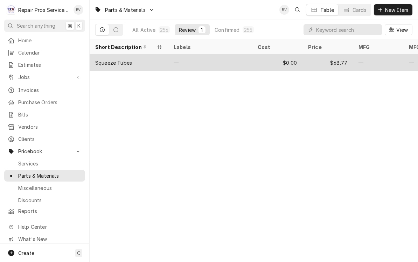
click at [261, 65] on div "$0.00" at bounding box center [277, 62] width 50 height 17
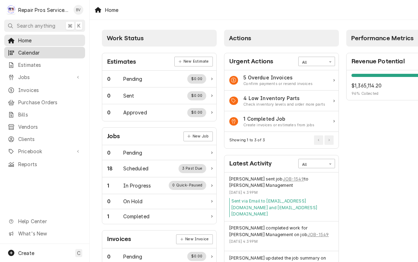
click at [26, 51] on span "Calendar" at bounding box center [49, 52] width 63 height 7
